Goal: Register for event/course

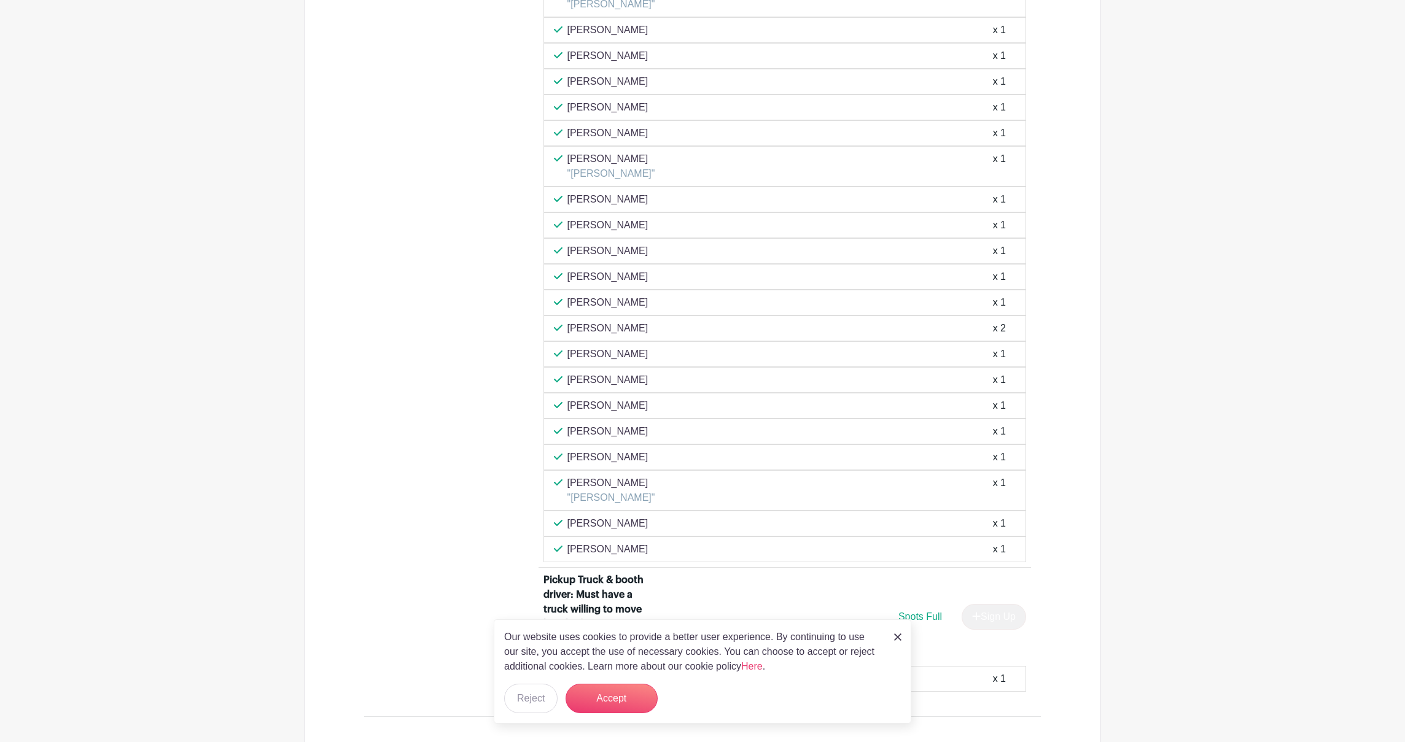
scroll to position [1807, 0]
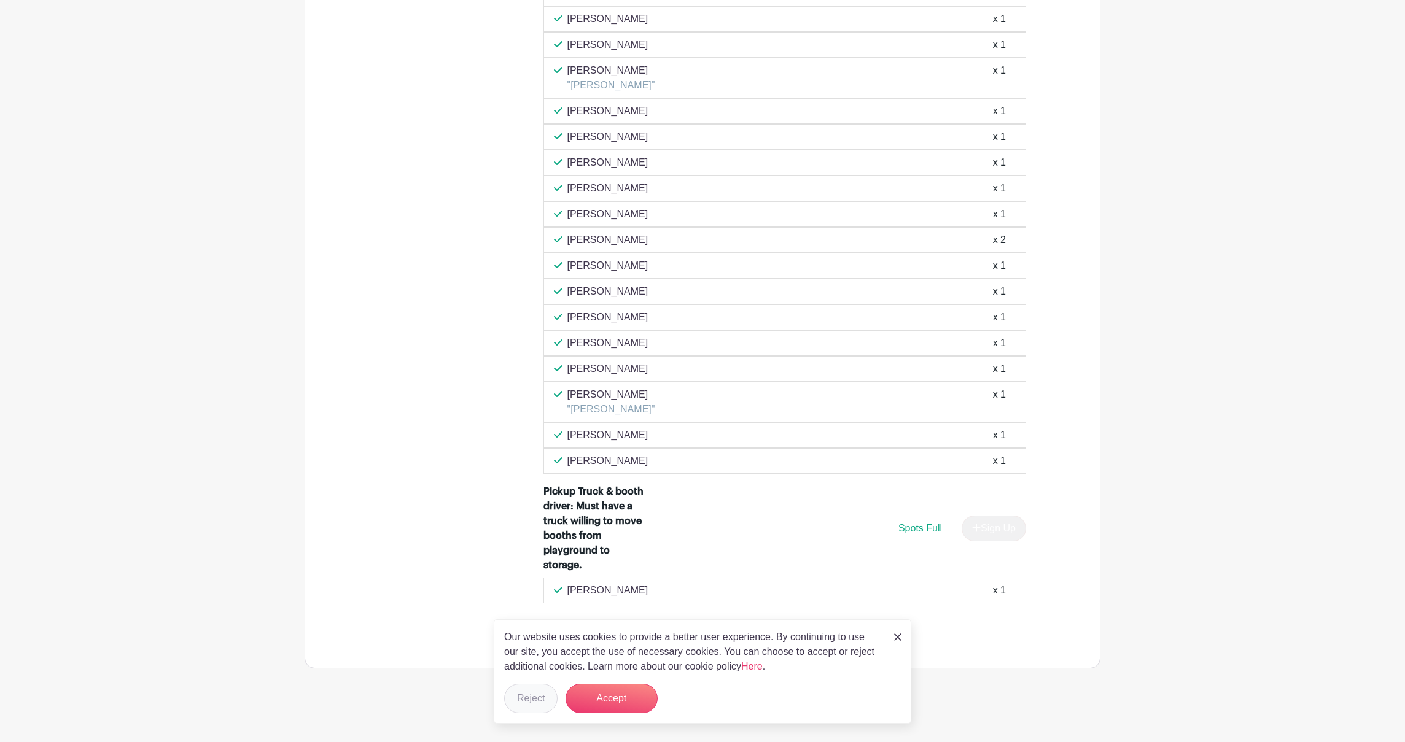
click at [529, 695] on button "Reject" at bounding box center [530, 698] width 53 height 29
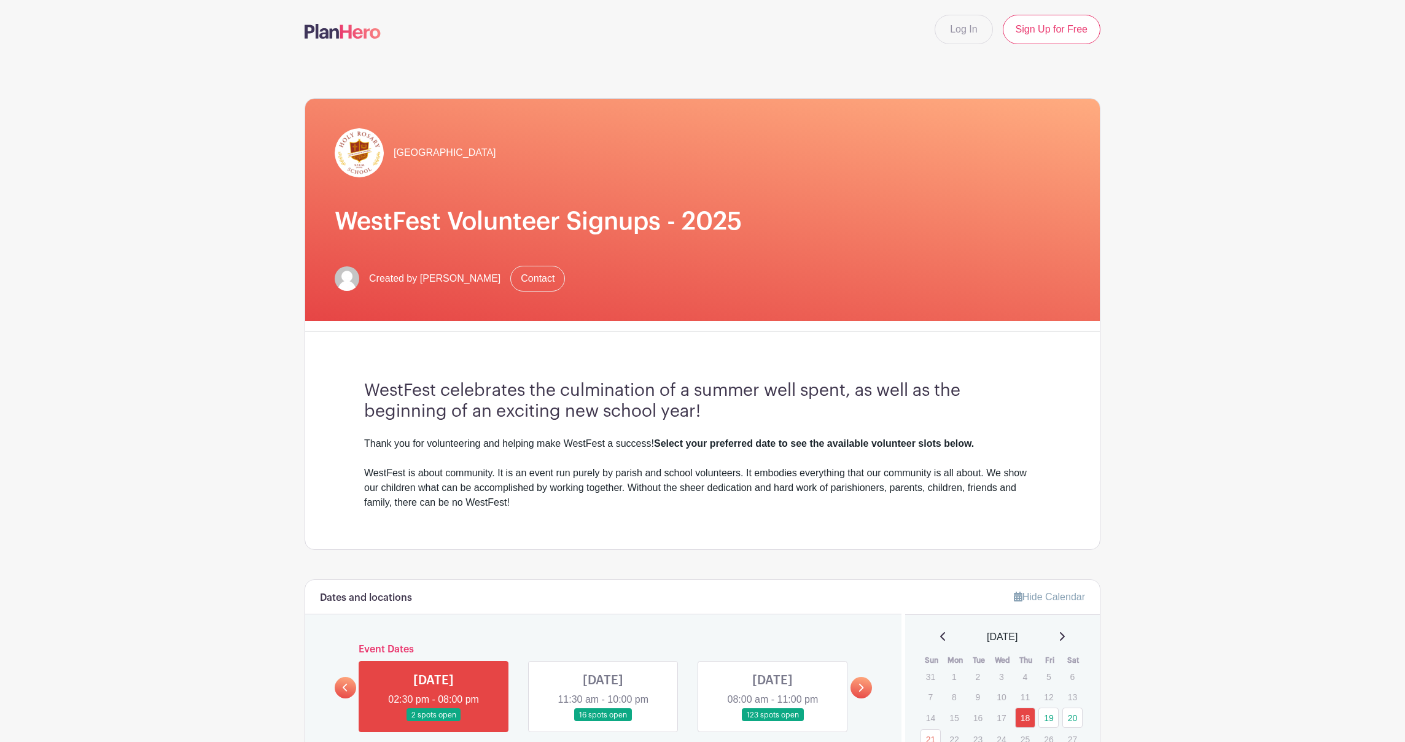
scroll to position [421, 0]
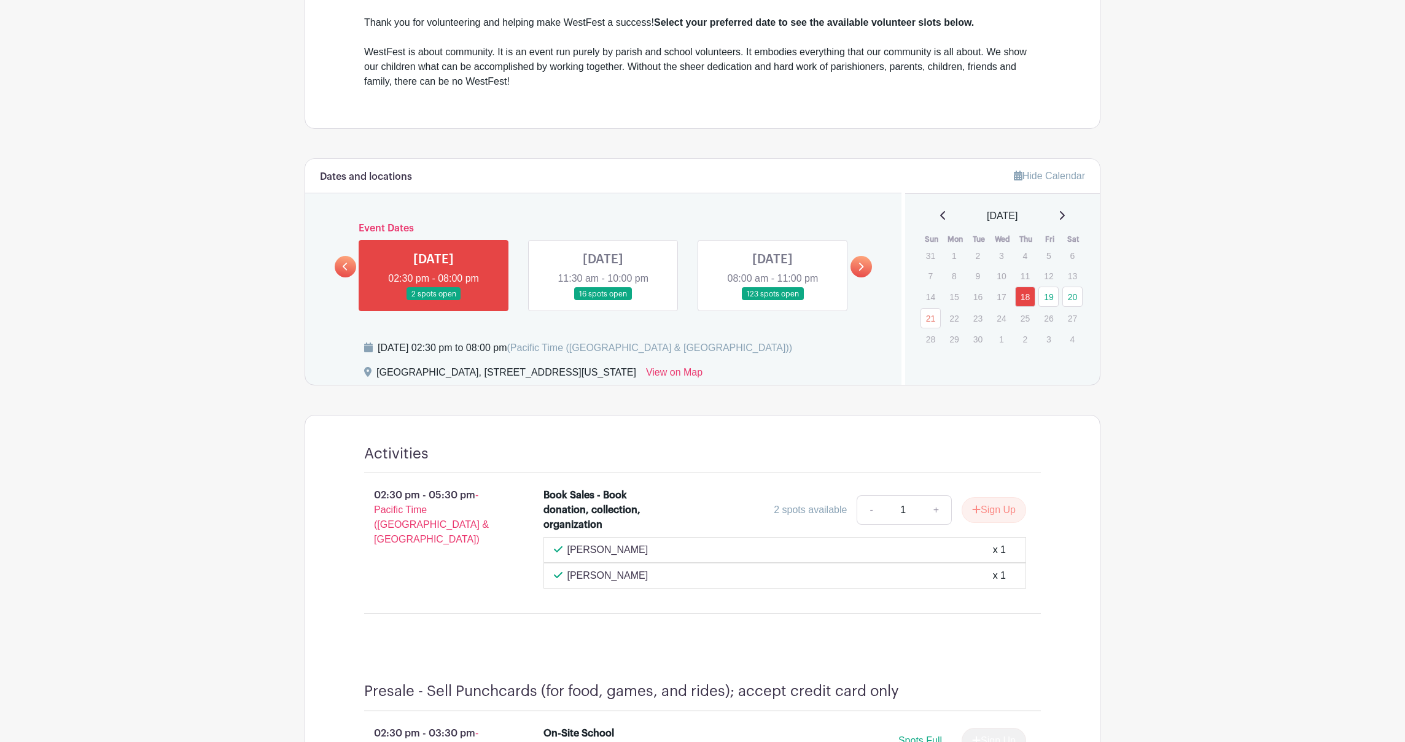
click at [603, 301] on link at bounding box center [603, 301] width 0 height 0
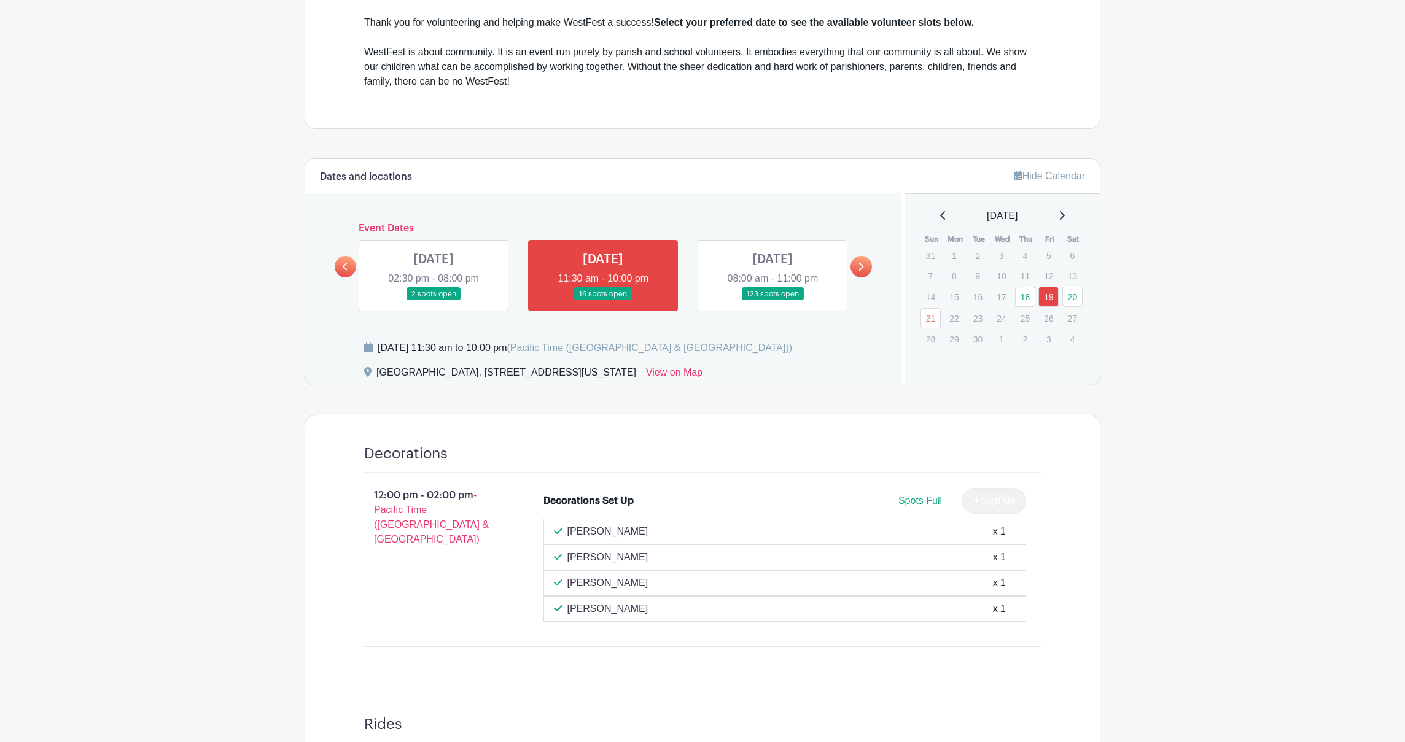
click at [603, 301] on link at bounding box center [603, 301] width 0 height 0
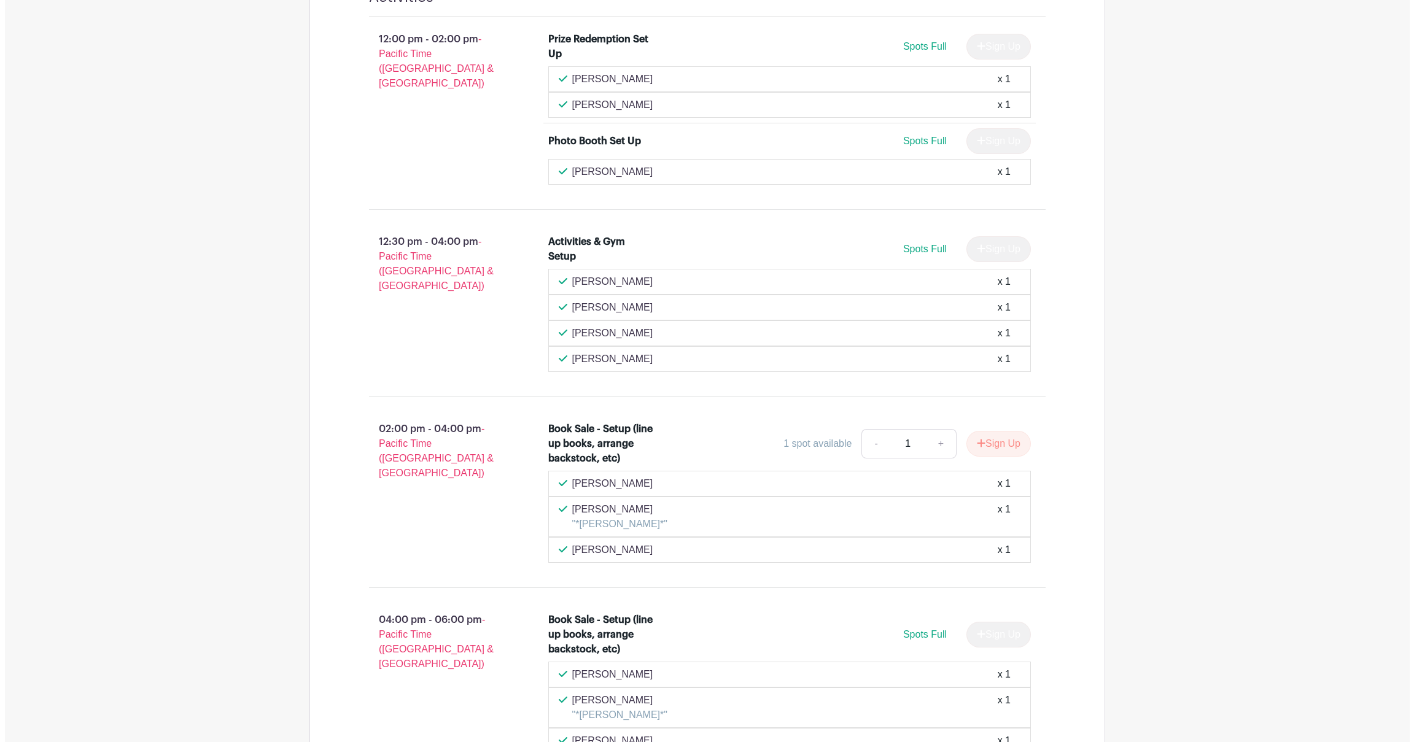
scroll to position [1923, 0]
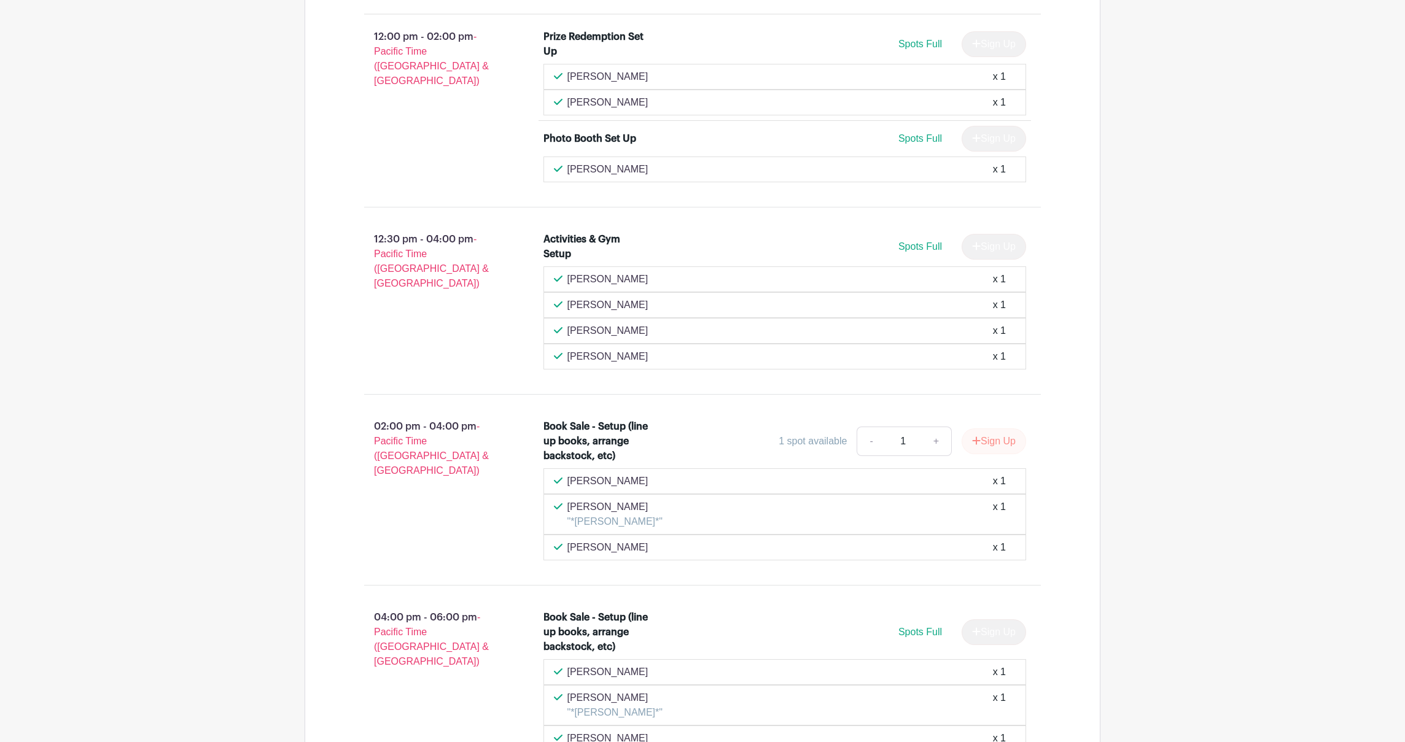
click at [1009, 446] on button "Sign Up" at bounding box center [994, 442] width 64 height 26
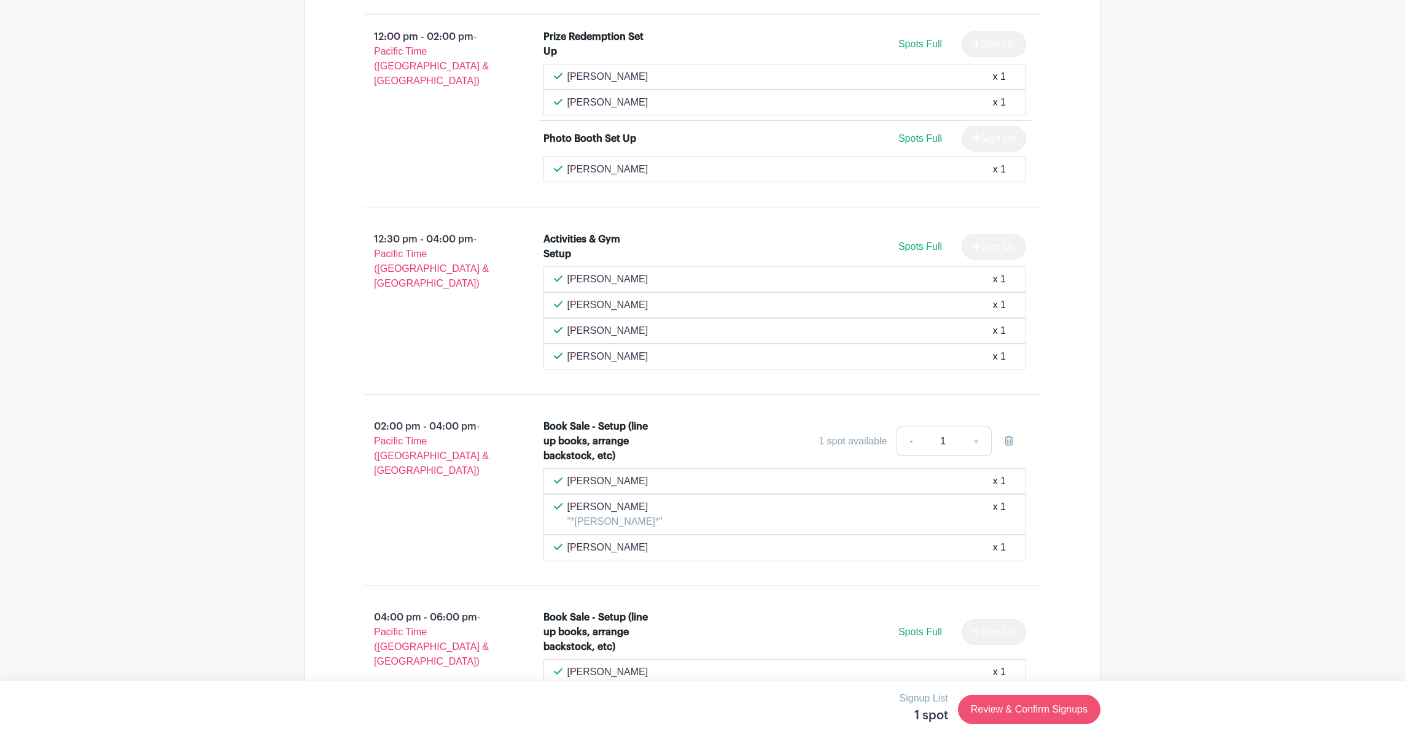
click at [1054, 714] on link "Review & Confirm Signups" at bounding box center [1029, 709] width 142 height 29
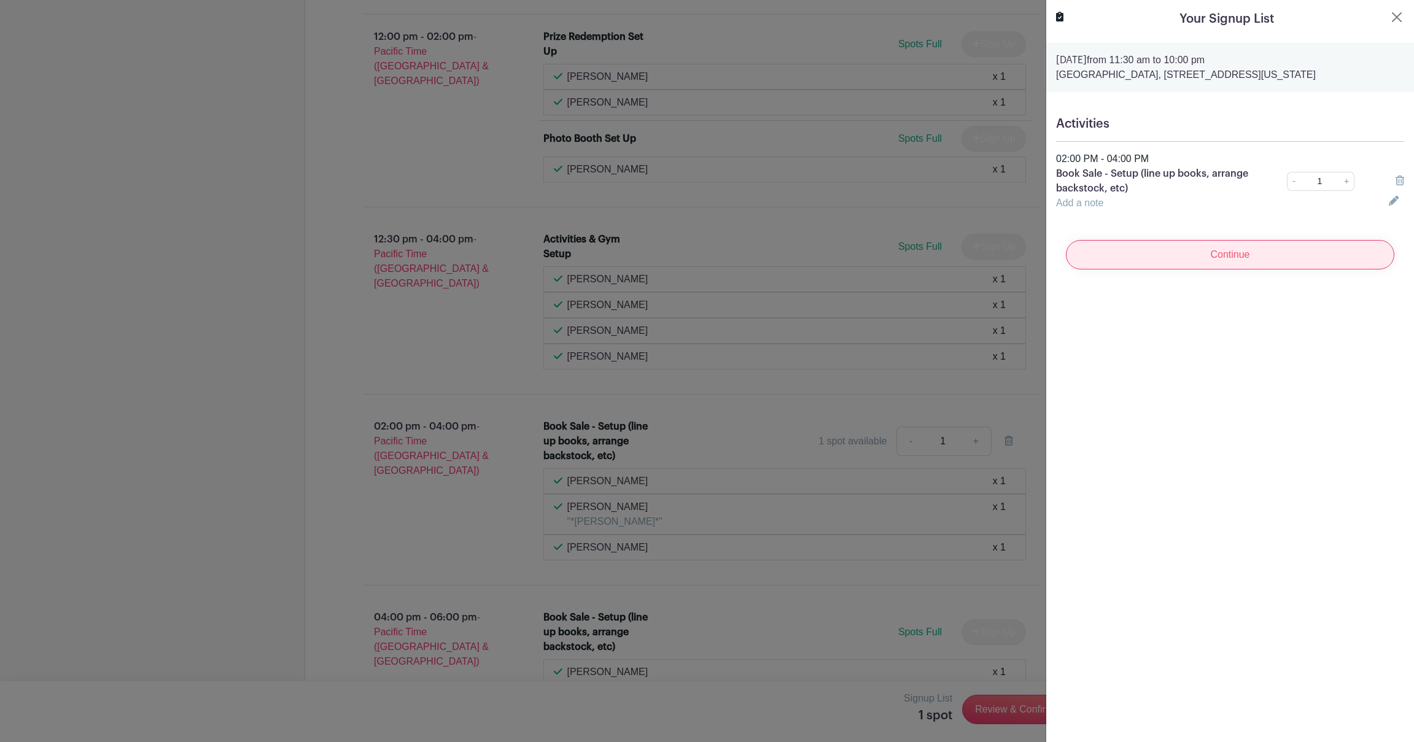
click at [1216, 258] on input "Continue" at bounding box center [1230, 254] width 329 height 29
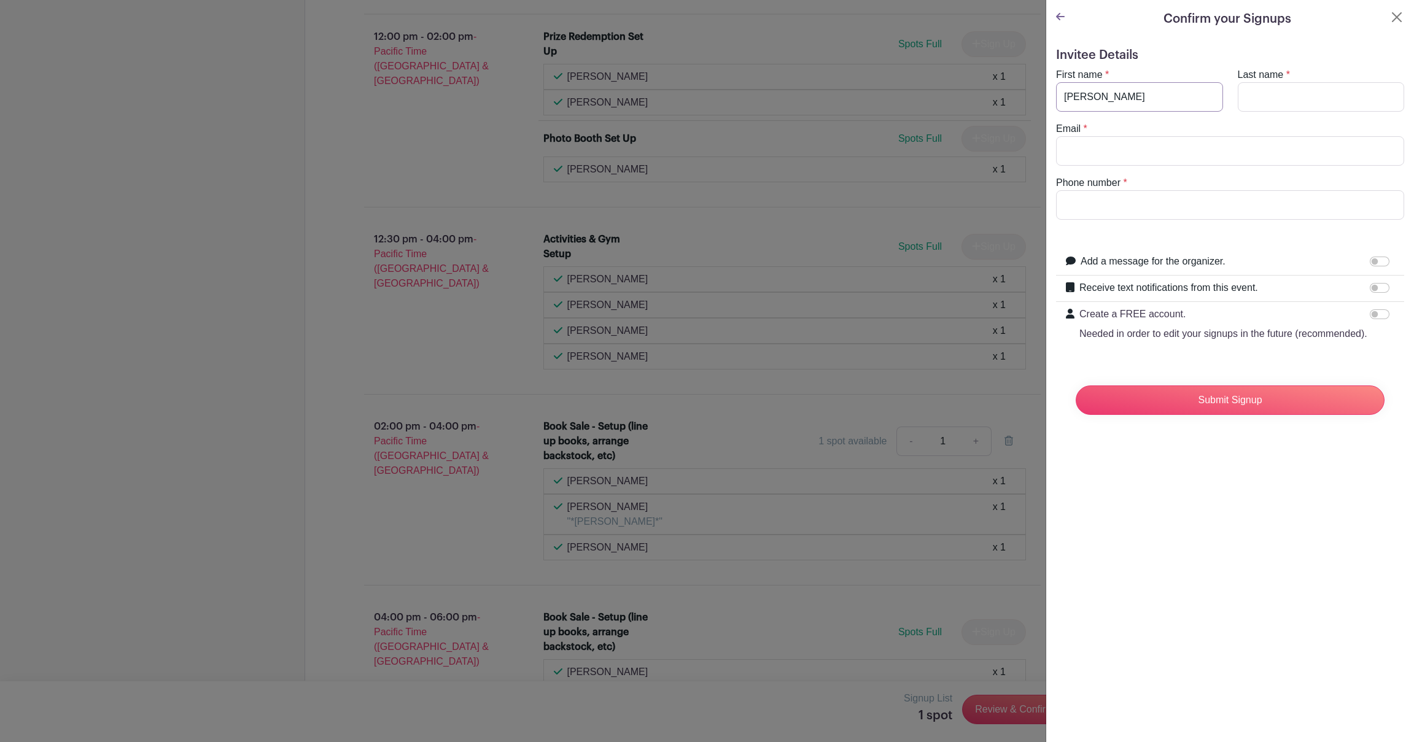
type input "kelly"
type input "baldwin"
type input "baldwinstyle@gmail.com"
type input "206-240-4255"
click at [1264, 411] on input "Submit Signup" at bounding box center [1230, 400] width 309 height 29
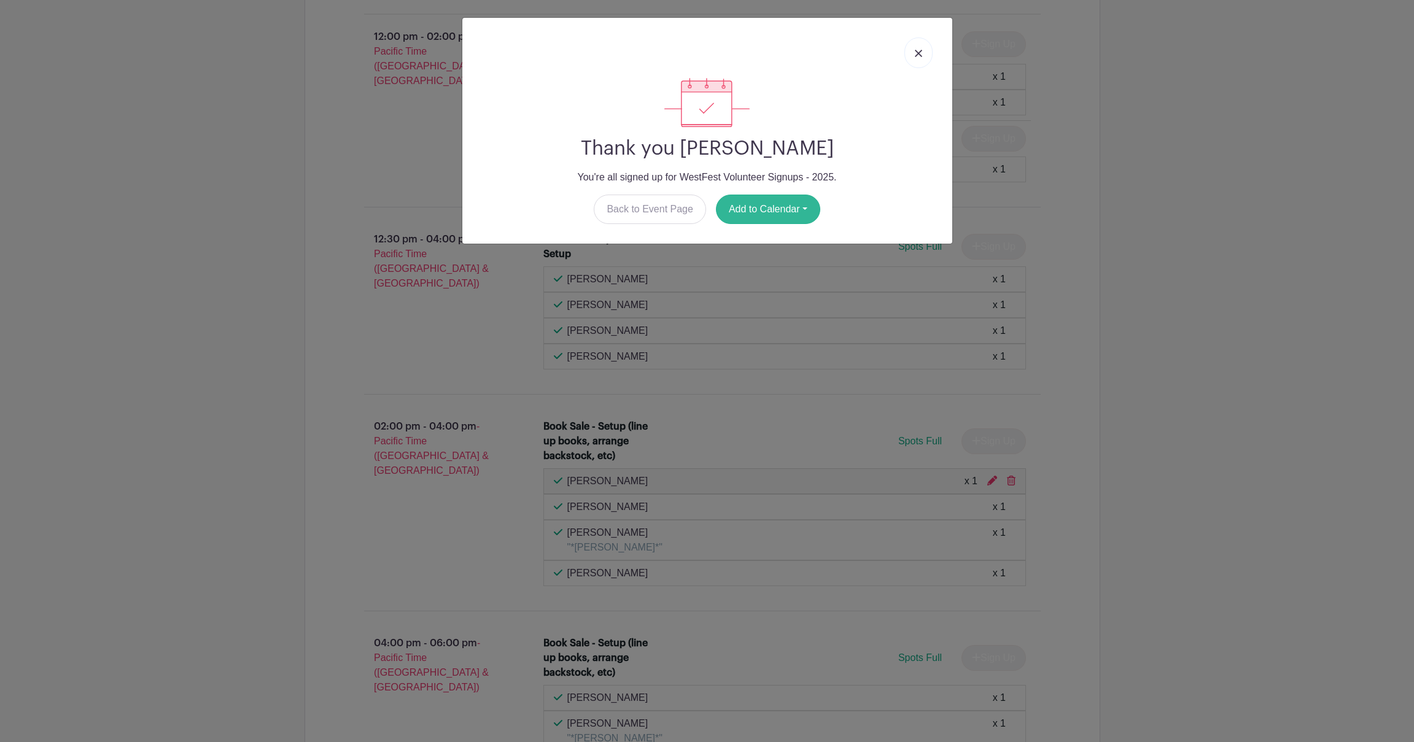
click at [742, 210] on button "Add to Calendar" at bounding box center [768, 209] width 104 height 29
click at [763, 240] on link "Google Calendar" at bounding box center [765, 241] width 97 height 20
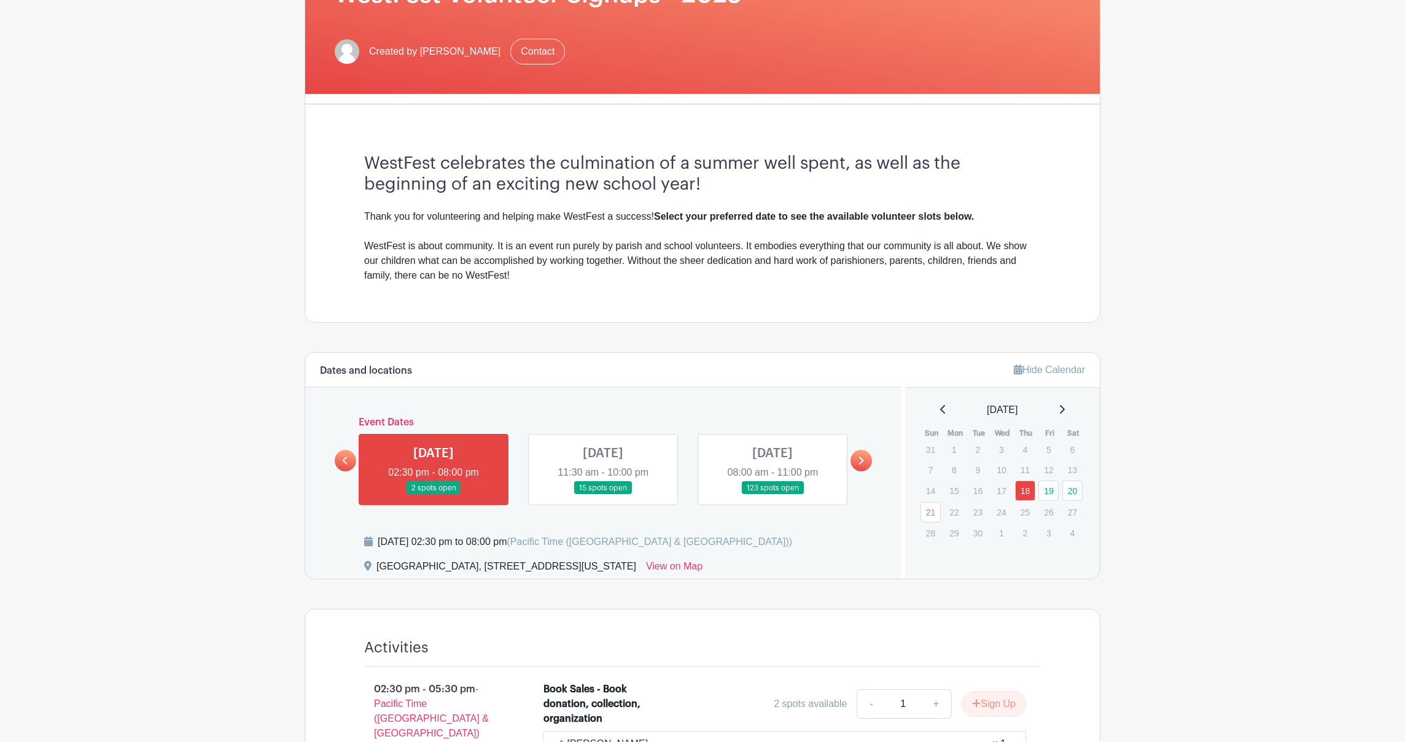
scroll to position [403, 0]
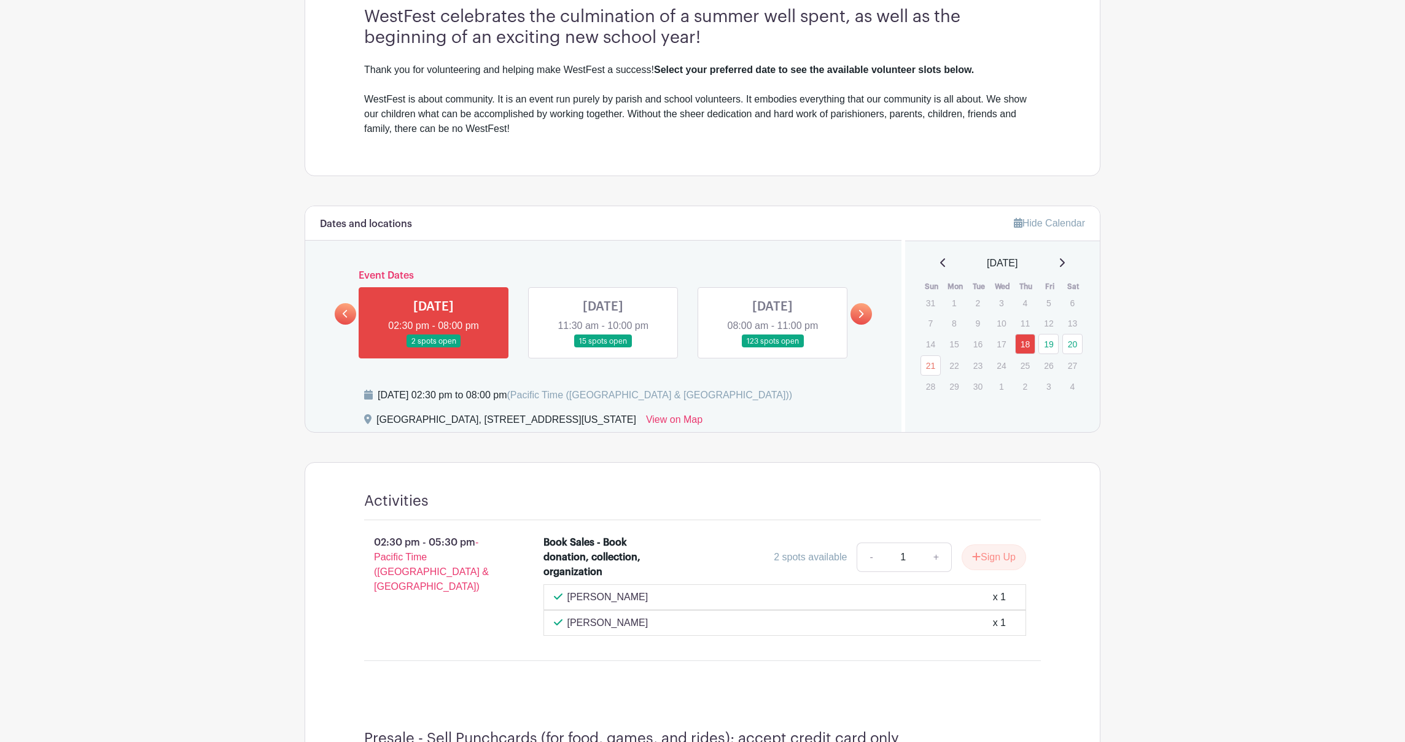
click at [603, 348] on link at bounding box center [603, 348] width 0 height 0
click at [860, 313] on icon at bounding box center [861, 313] width 6 height 9
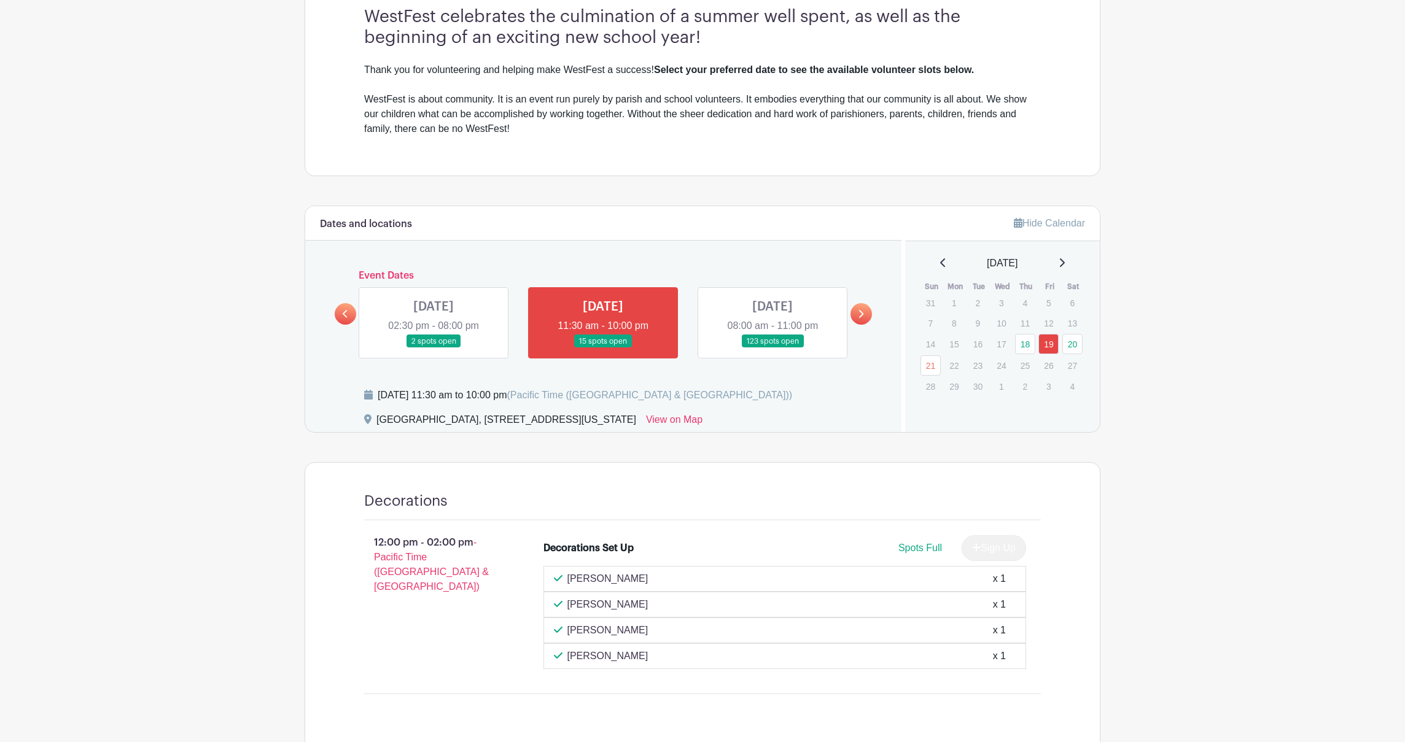
click at [864, 313] on link at bounding box center [860, 313] width 21 height 21
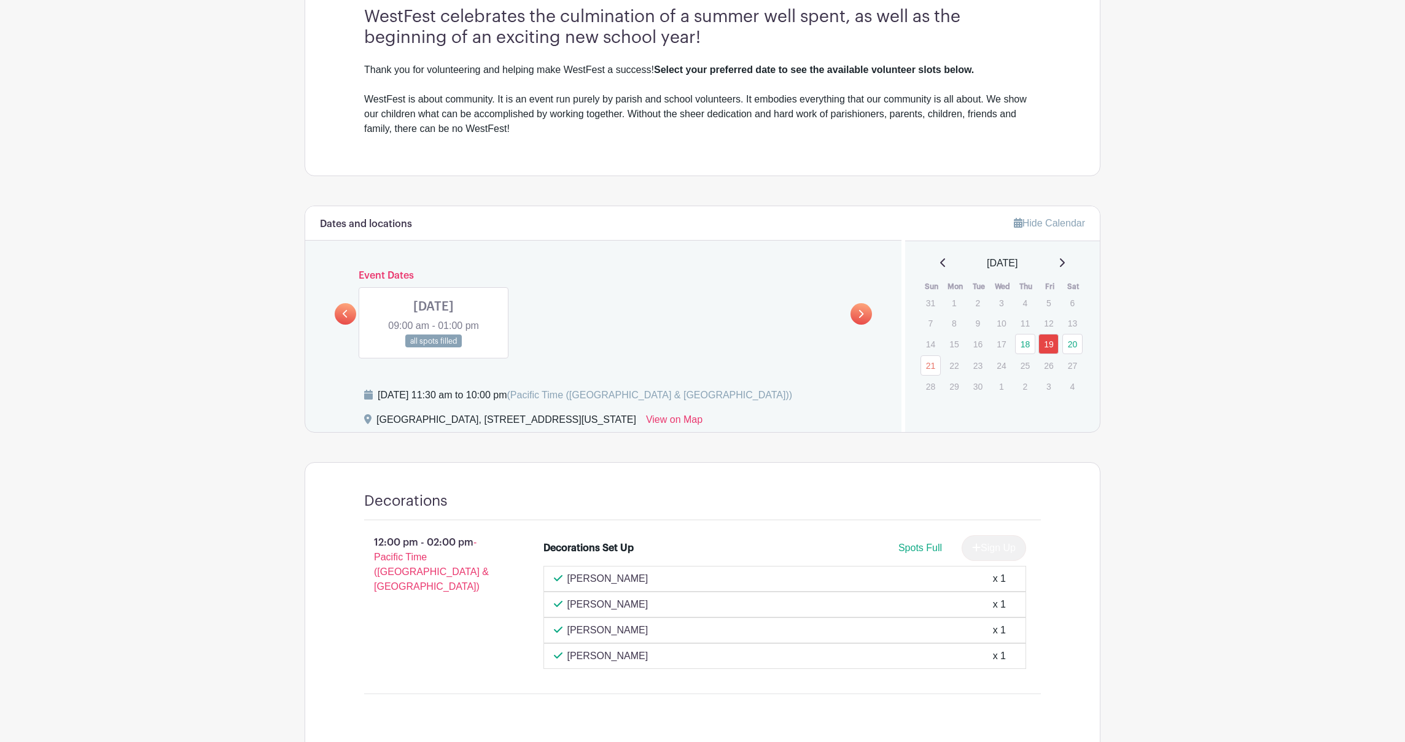
click at [344, 314] on icon at bounding box center [345, 314] width 5 height 8
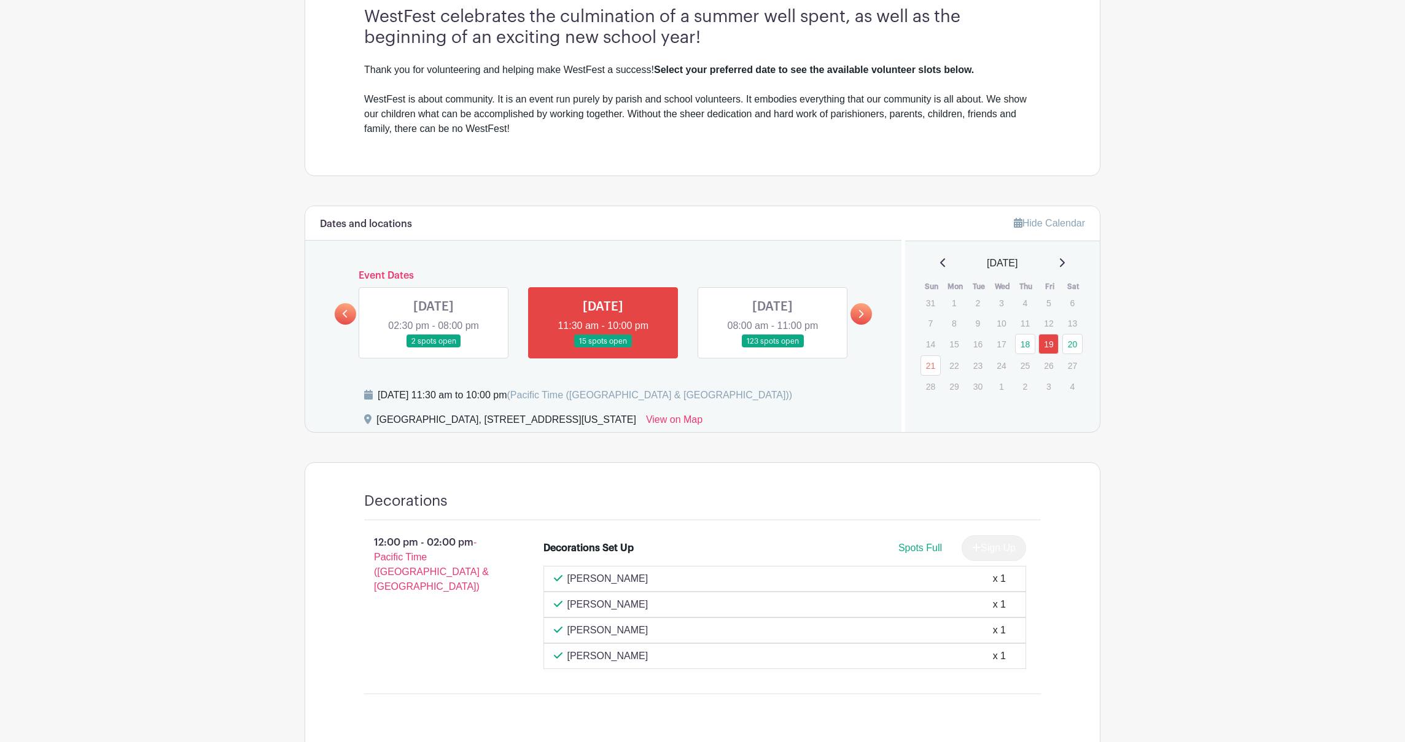
click at [773, 348] on link at bounding box center [773, 348] width 0 height 0
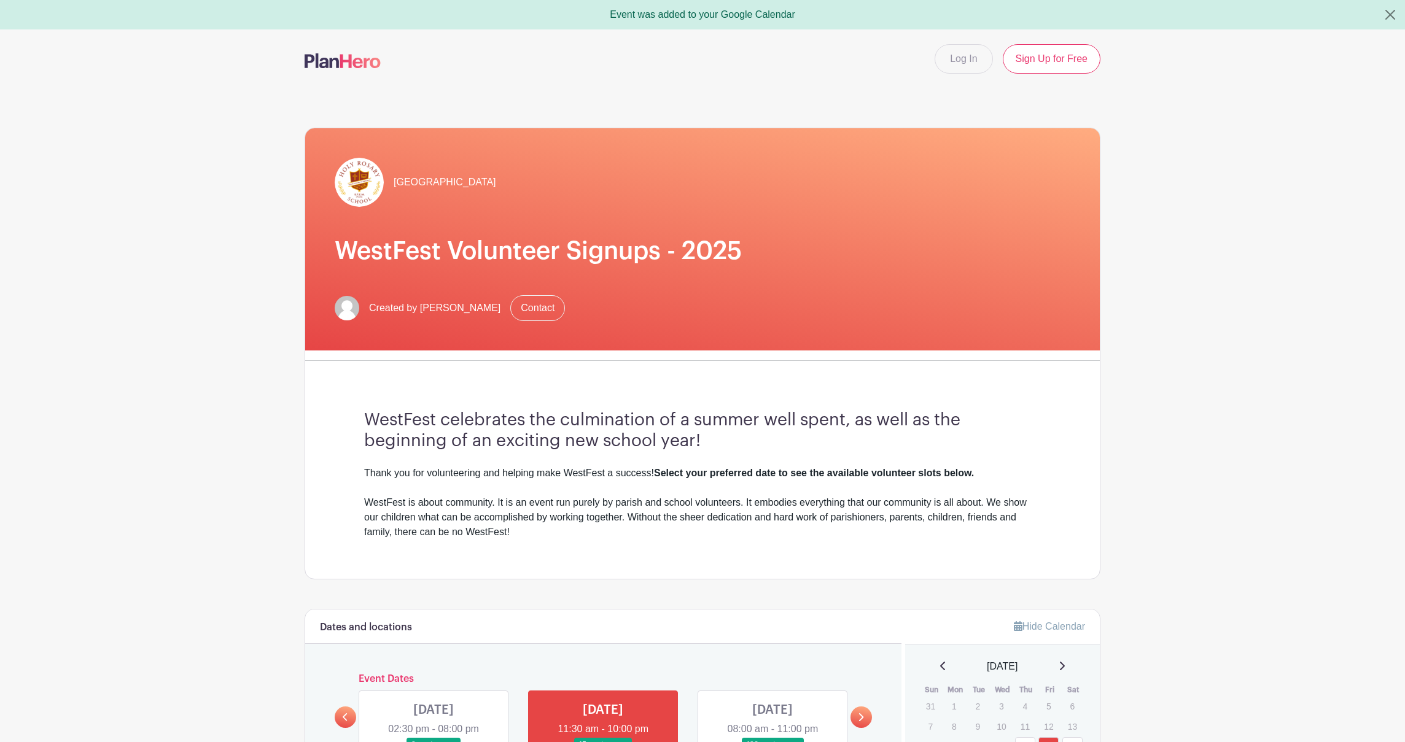
scroll to position [602, 0]
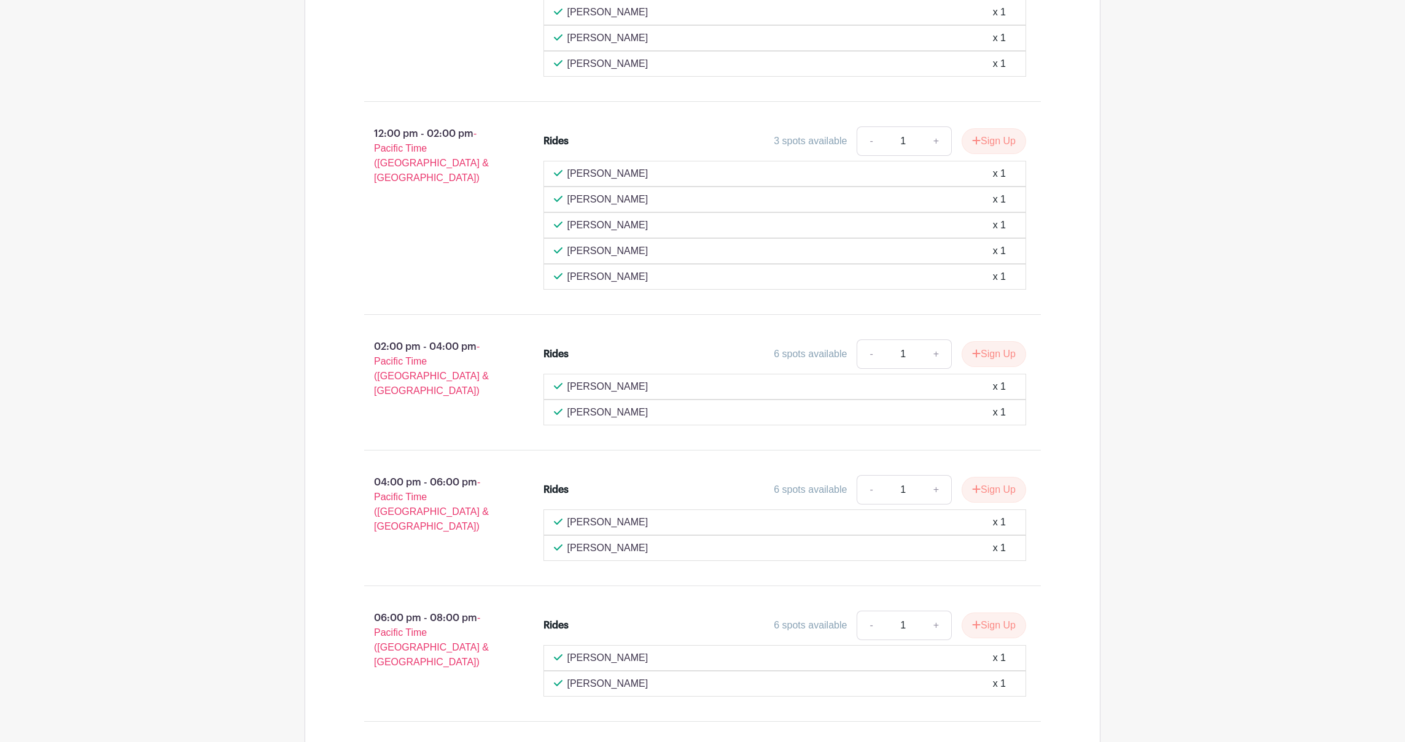
scroll to position [37, 0]
